Goal: Transaction & Acquisition: Book appointment/travel/reservation

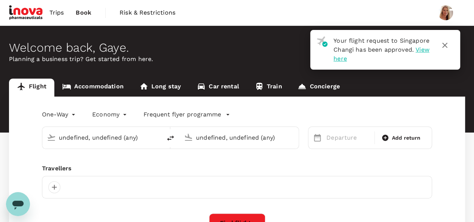
type input "roundtrip"
type input "premium-economy"
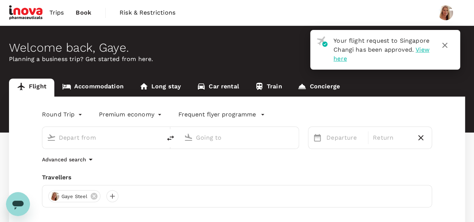
type input "Singapore Changi (SIN)"
type input "Sydney Kingsford Smith Airport (SYD)"
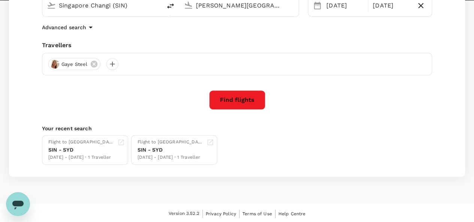
scroll to position [133, 0]
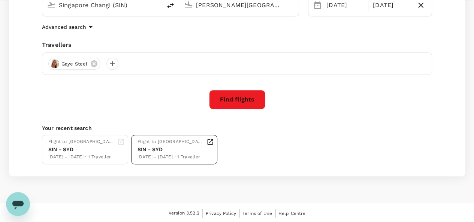
click at [168, 152] on div "SIN - SYD" at bounding box center [171, 150] width 66 height 8
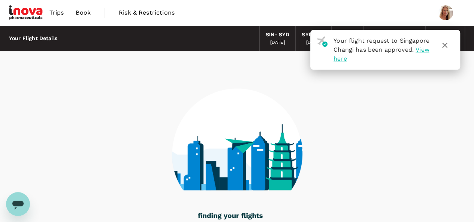
click at [445, 46] on icon "button" at bounding box center [445, 45] width 5 height 5
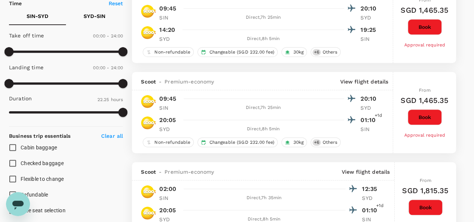
scroll to position [150, 0]
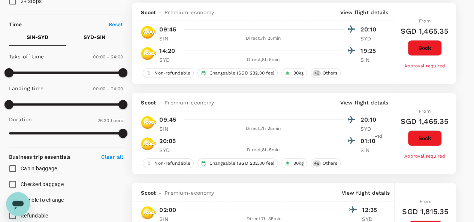
type input "1590"
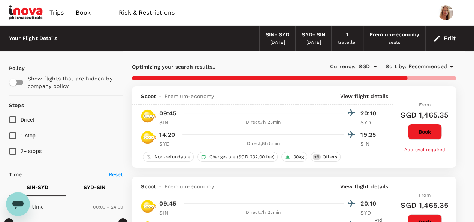
click at [57, 12] on span "Trips" at bounding box center [57, 12] width 15 height 9
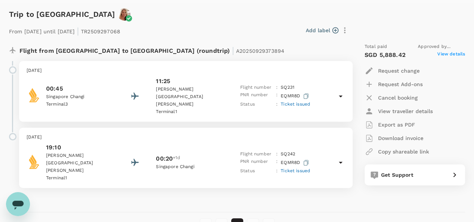
scroll to position [106, 0]
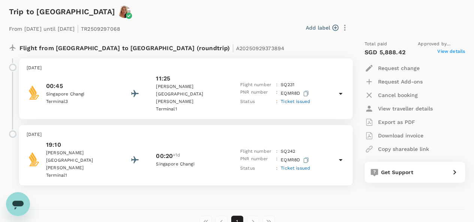
click at [341, 159] on icon at bounding box center [341, 160] width 4 height 2
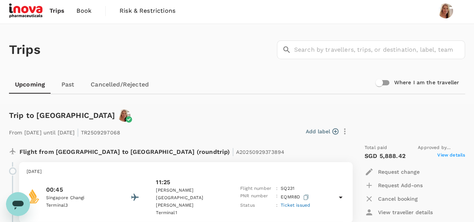
scroll to position [0, 0]
